Goal: Check status: Check status

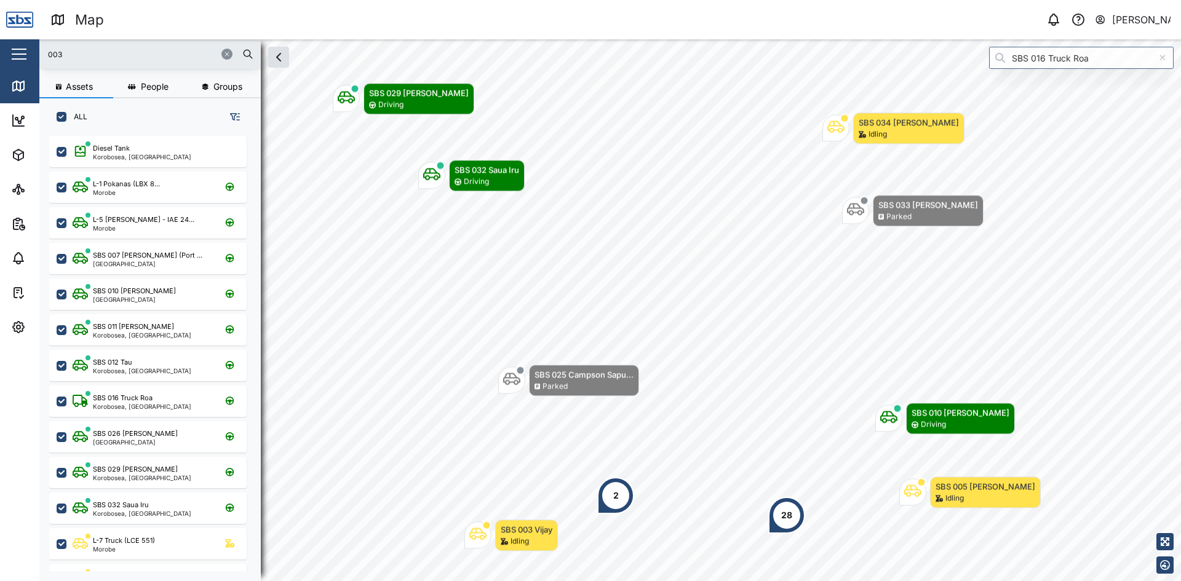
scroll to position [431, 193]
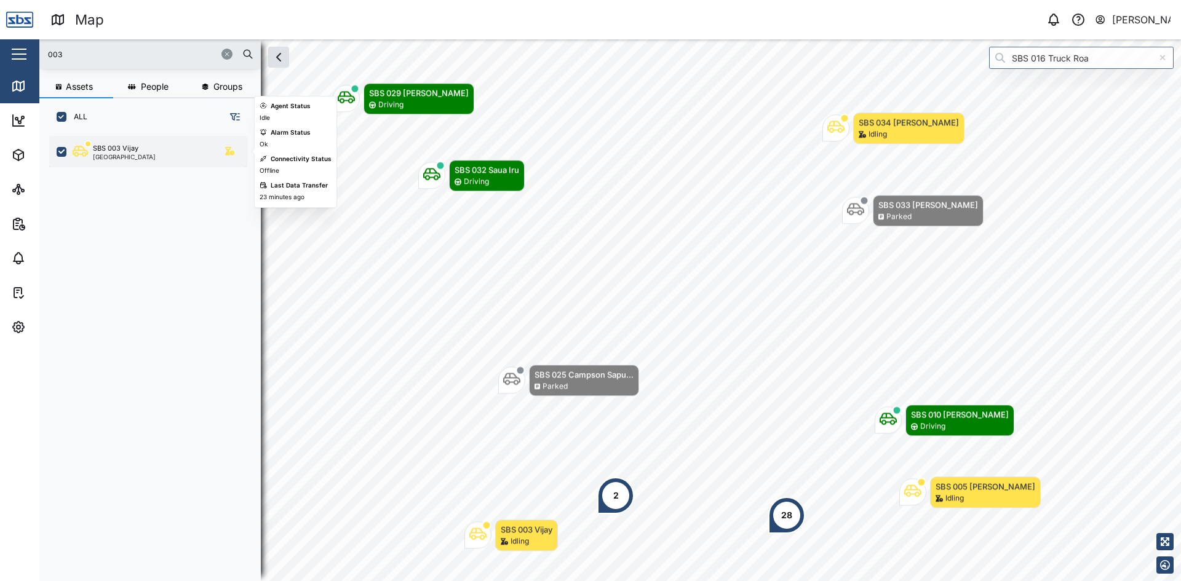
type input "003"
click at [138, 144] on div "SBS 003 Vijay" at bounding box center [116, 148] width 46 height 10
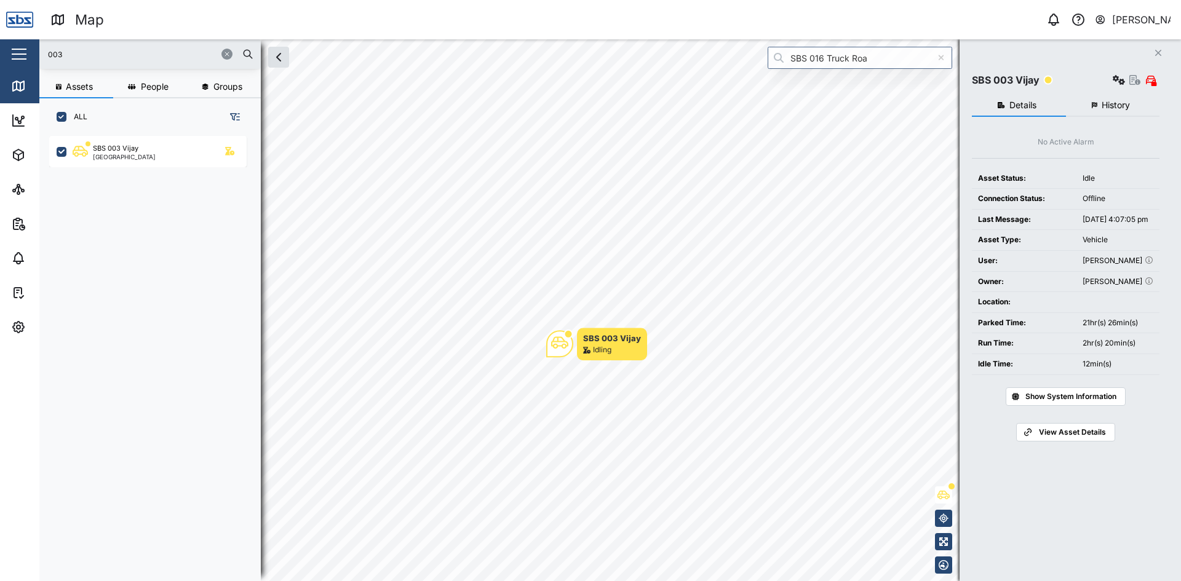
click at [1113, 103] on span "History" at bounding box center [1116, 105] width 28 height 9
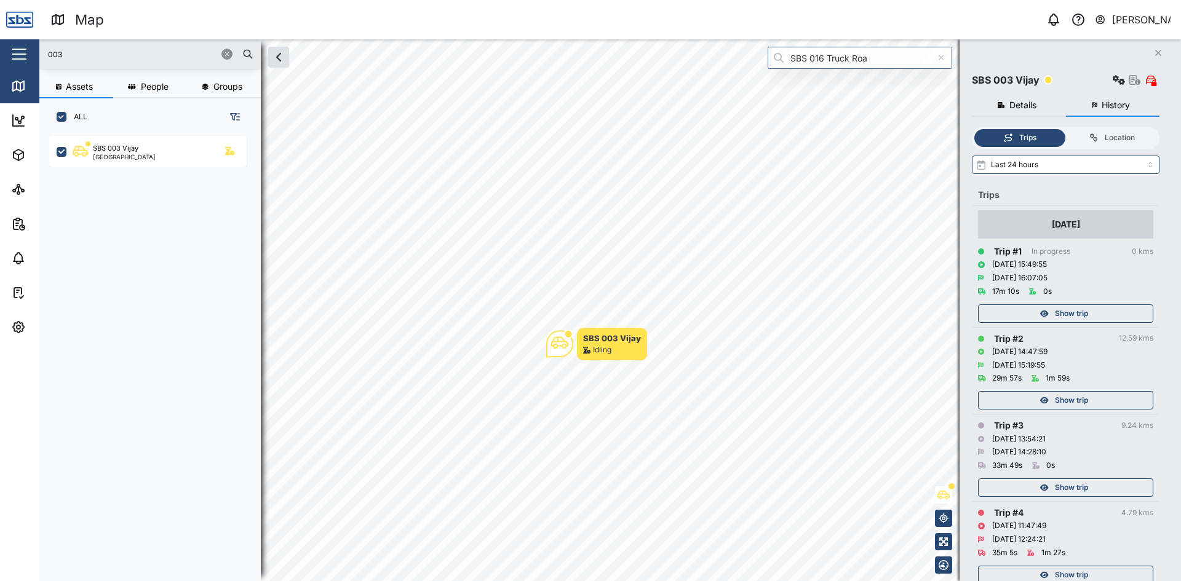
click at [1073, 313] on span "Show trip" at bounding box center [1071, 313] width 33 height 17
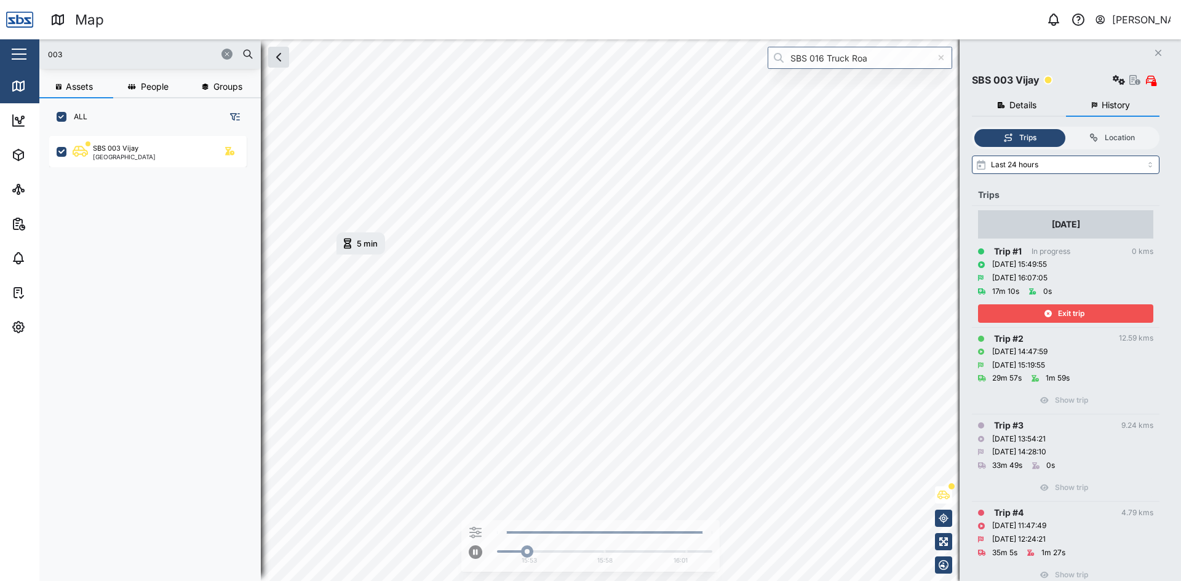
click at [1073, 313] on span "Exit trip" at bounding box center [1071, 313] width 26 height 17
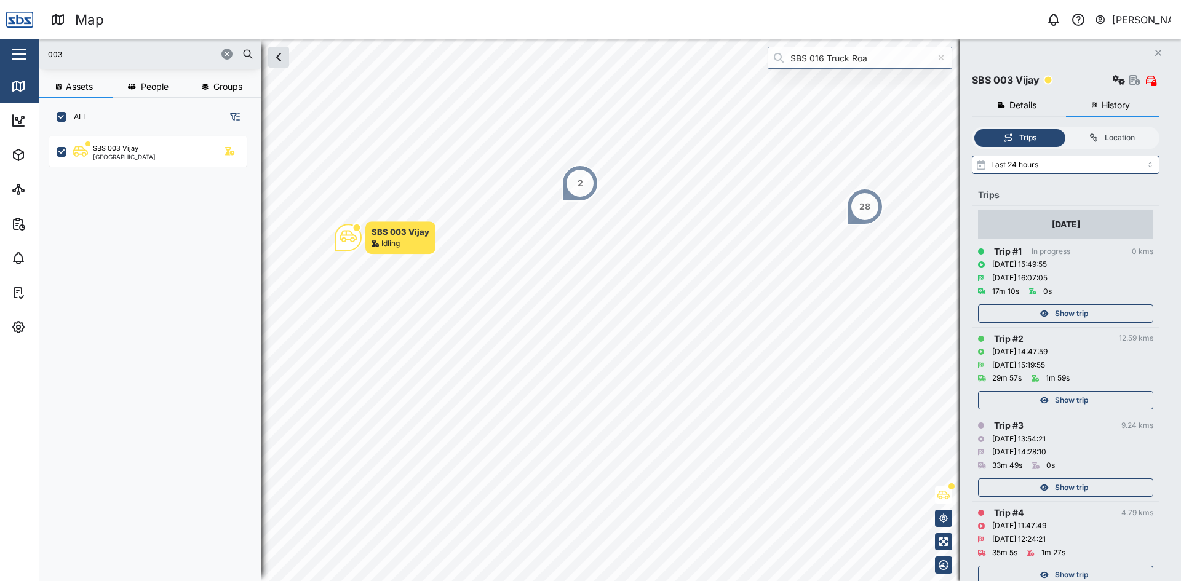
click at [1097, 405] on div "Show trip" at bounding box center [1064, 400] width 160 height 17
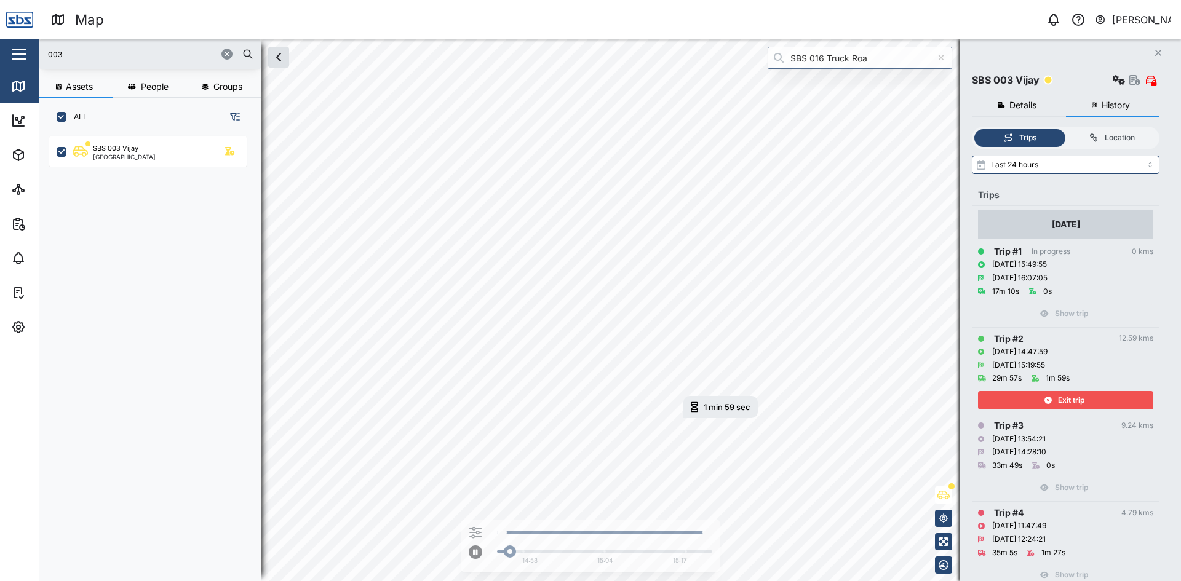
click at [1110, 395] on div "Exit trip" at bounding box center [1064, 400] width 160 height 17
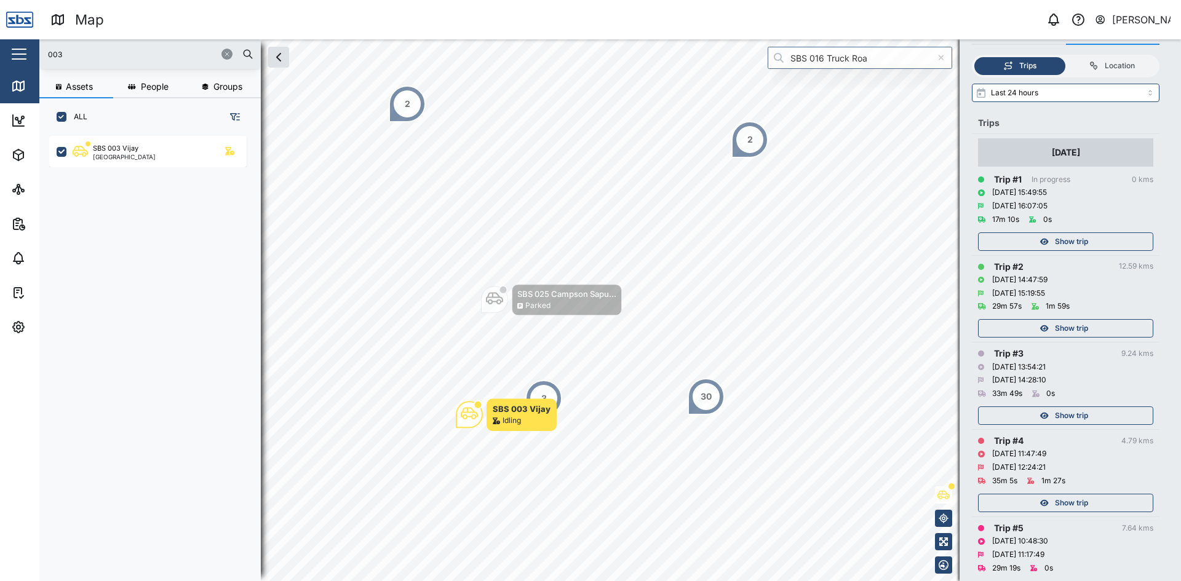
scroll to position [123, 0]
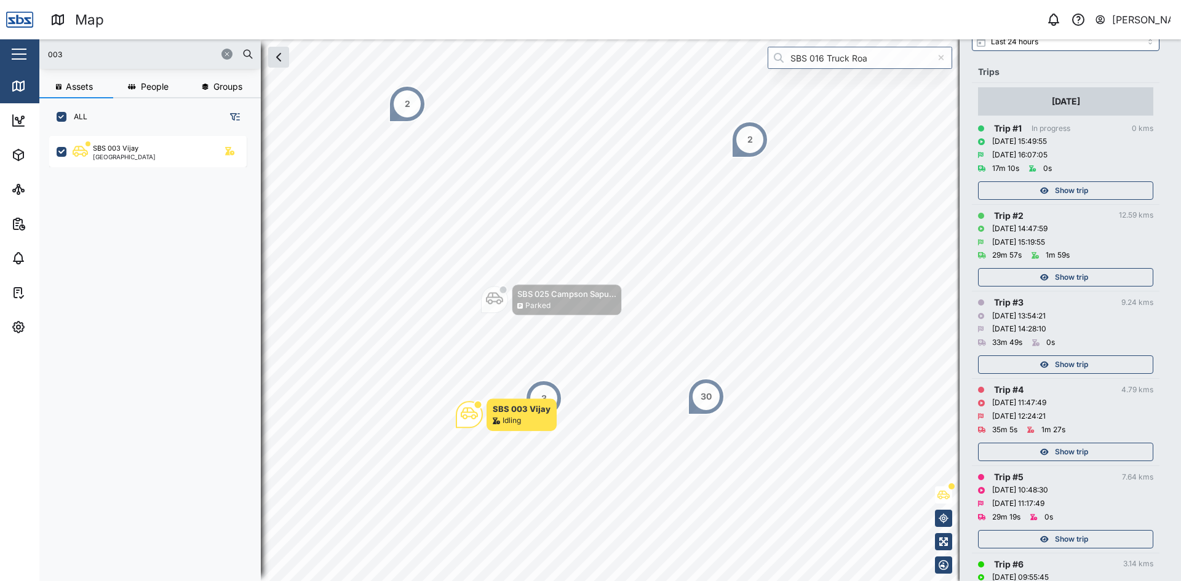
click at [1051, 276] on div "Show trip" at bounding box center [1064, 277] width 160 height 17
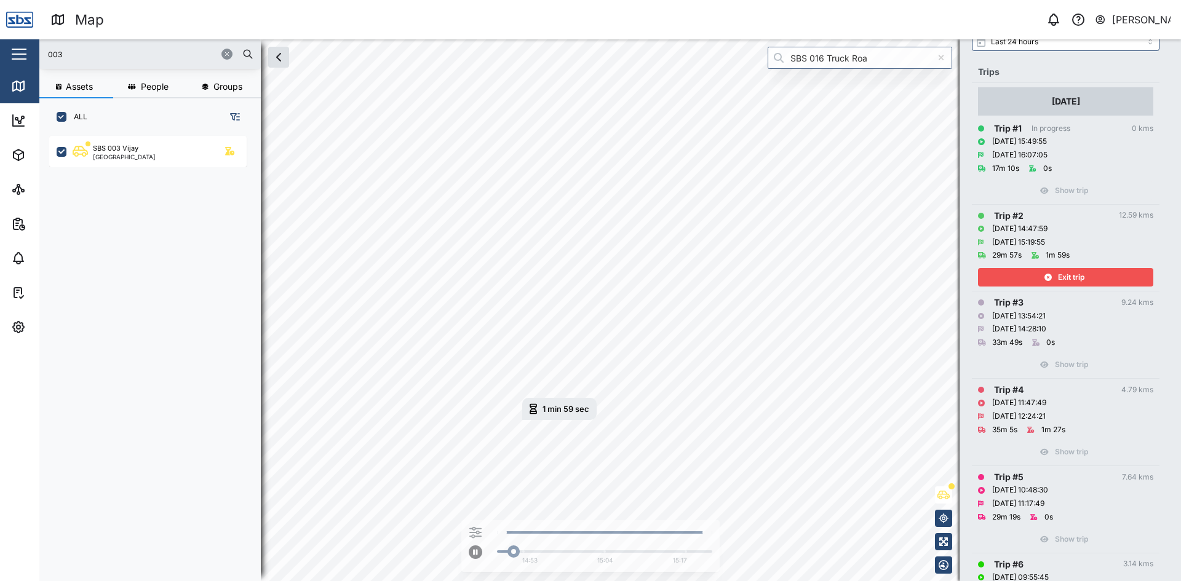
click at [1054, 287] on td "Trip # 2 12.59 kms [DATE] 14:47:59 [DATE] 15:19:55 29m 57s 1m 59s Exit trip" at bounding box center [1066, 247] width 188 height 87
click at [1057, 276] on div "Exit trip" at bounding box center [1064, 277] width 160 height 17
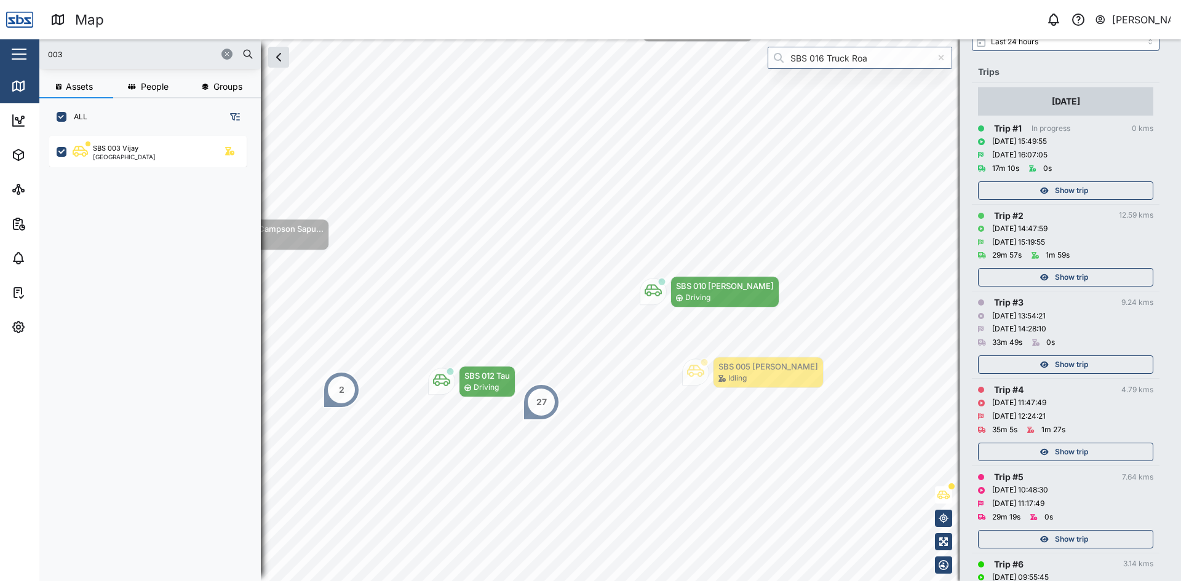
click at [1072, 191] on span "Show trip" at bounding box center [1071, 190] width 33 height 17
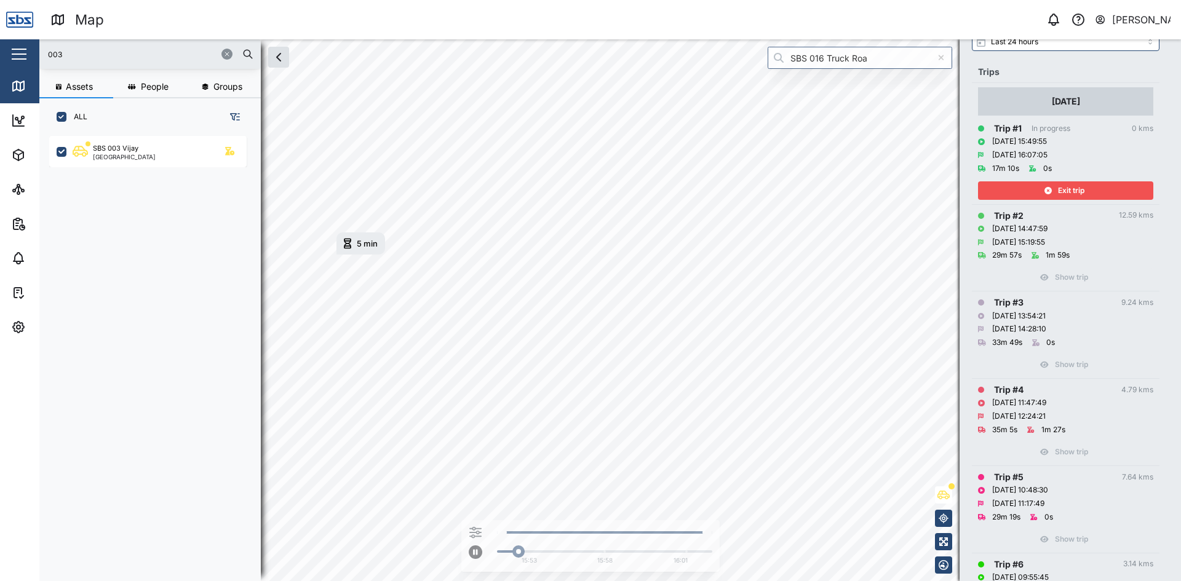
click at [1079, 190] on span "Exit trip" at bounding box center [1071, 190] width 26 height 17
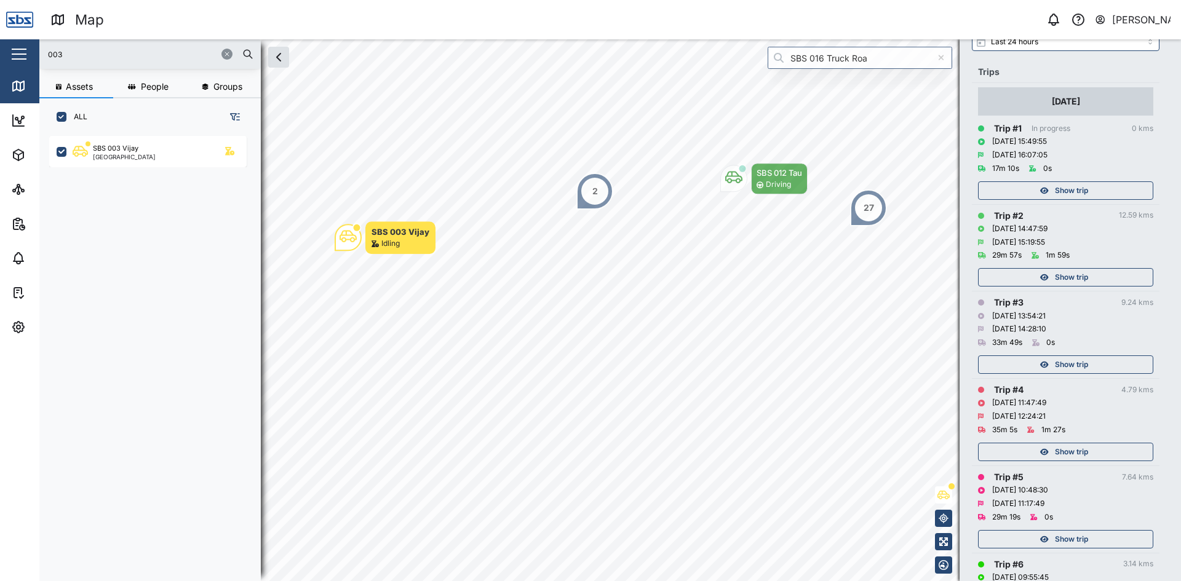
click at [1056, 279] on span "Show trip" at bounding box center [1071, 277] width 33 height 17
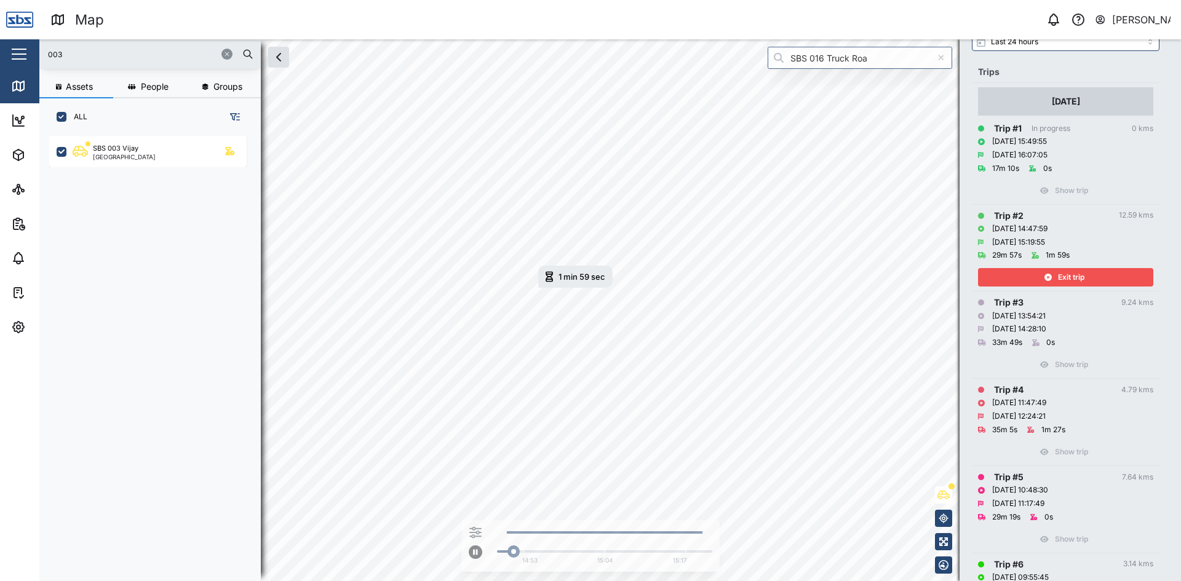
click at [1069, 271] on span "Exit trip" at bounding box center [1071, 277] width 26 height 17
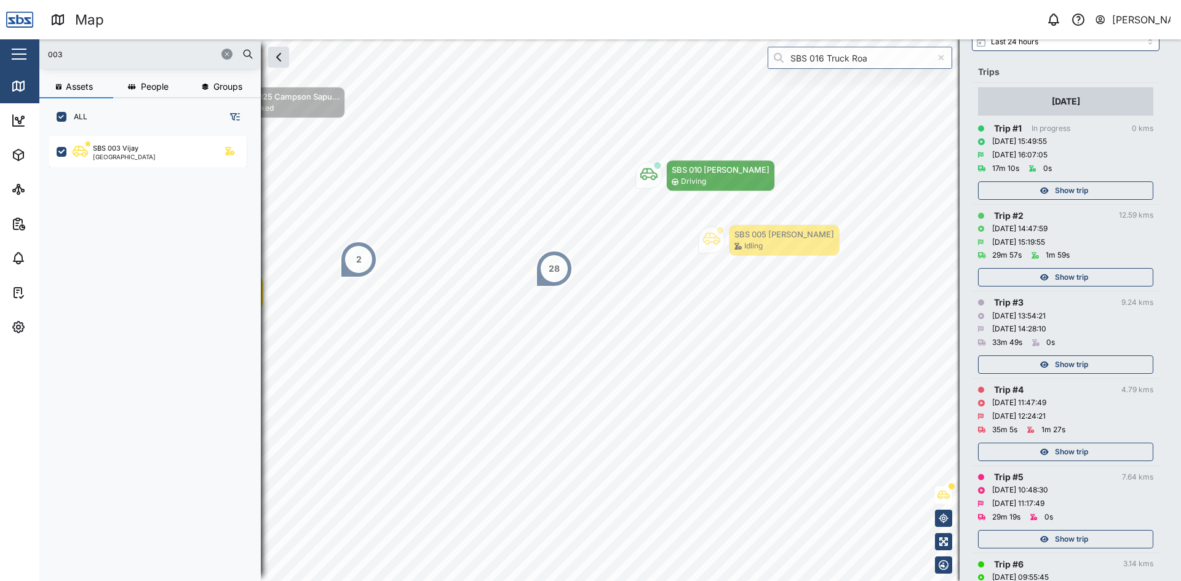
click at [1079, 186] on span "Show trip" at bounding box center [1071, 190] width 33 height 17
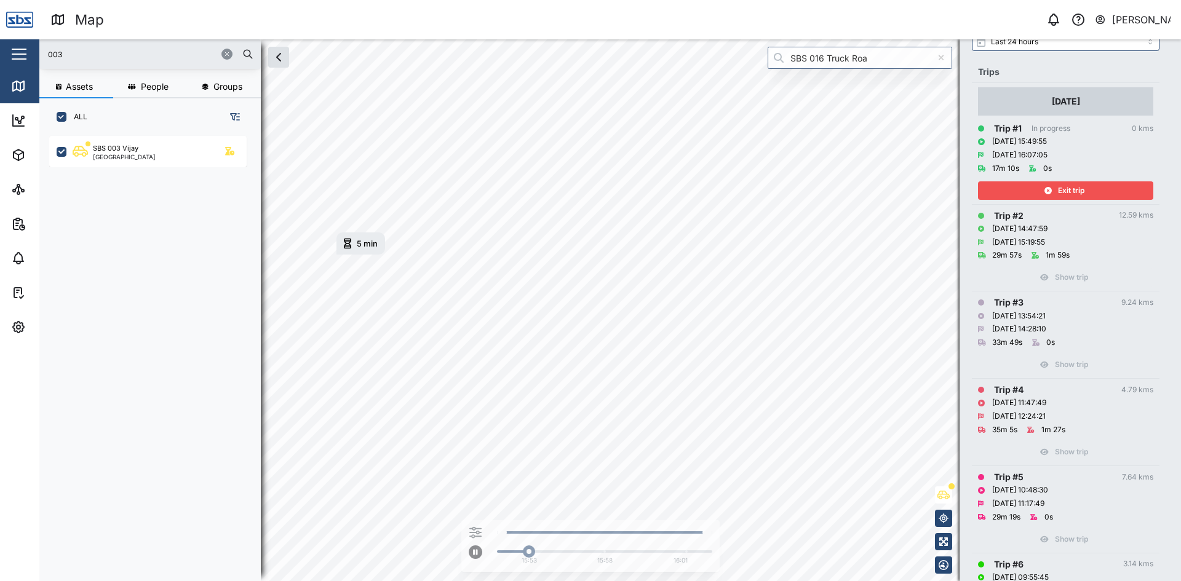
click at [995, 185] on div "Exit trip" at bounding box center [1064, 190] width 160 height 17
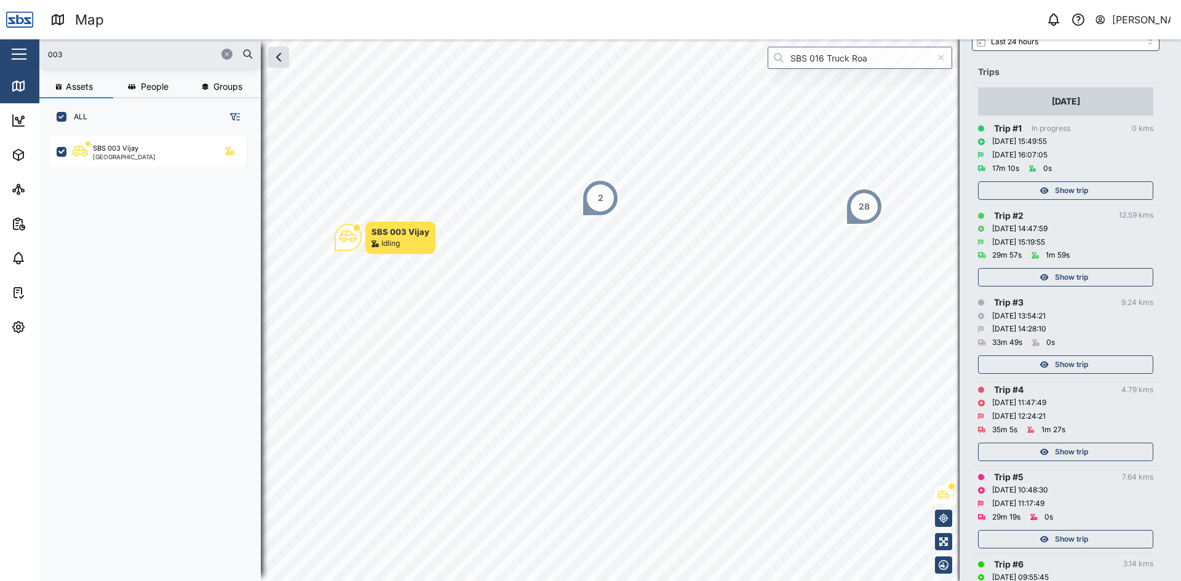
click at [226, 54] on icon "button" at bounding box center [226, 53] width 7 height 7
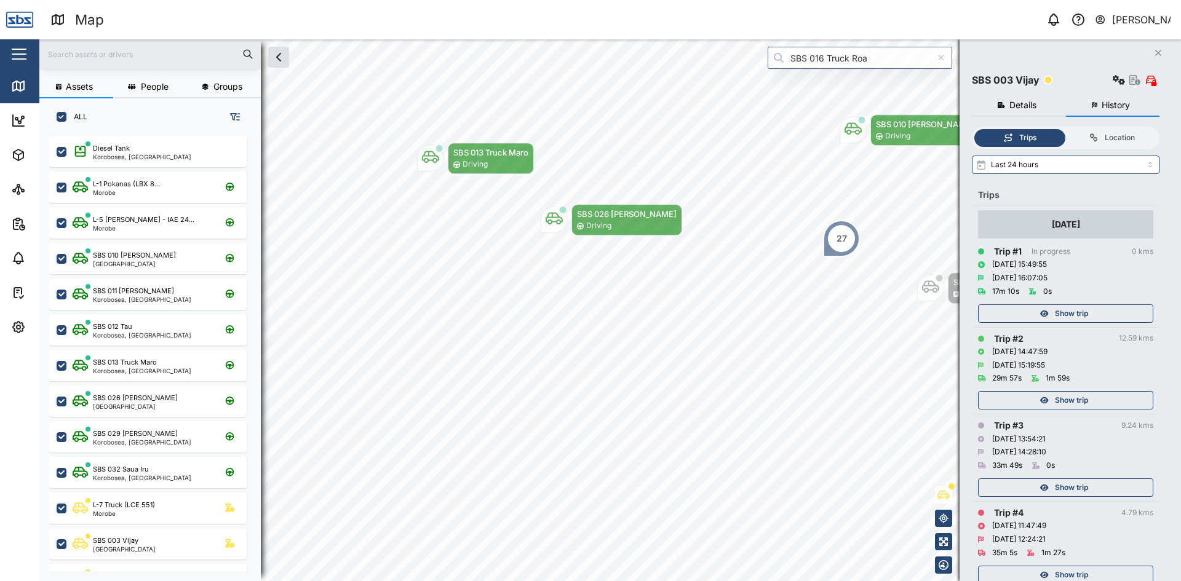
click at [1156, 52] on icon "Close" at bounding box center [1158, 53] width 7 height 10
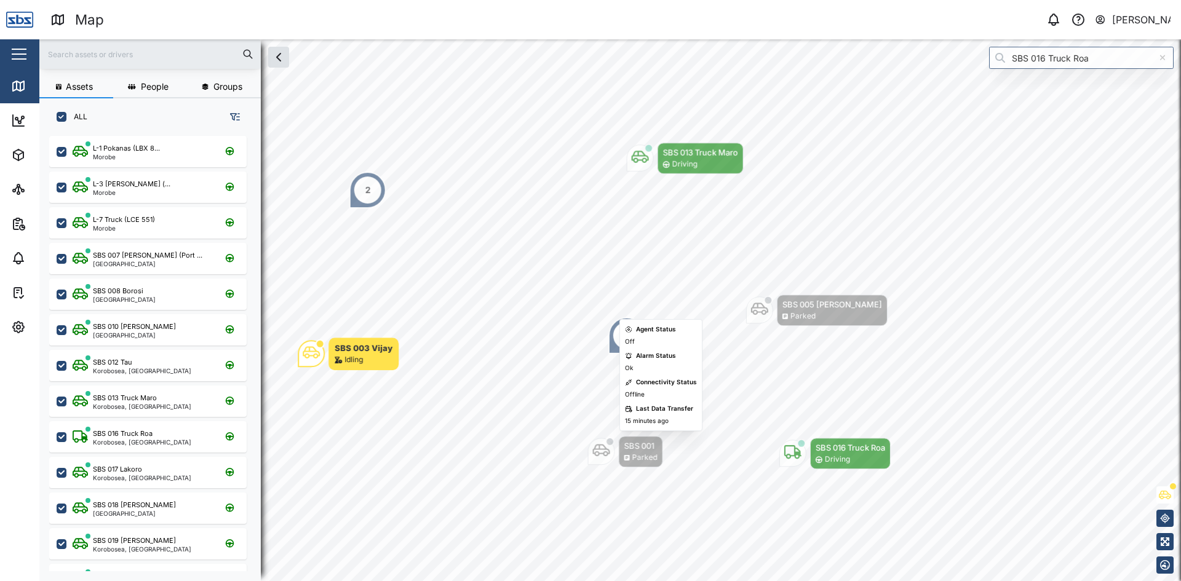
click at [611, 450] on div "Map marker" at bounding box center [601, 452] width 27 height 27
